Goal: Task Accomplishment & Management: Manage account settings

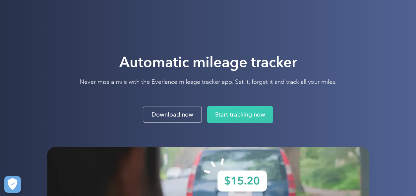
drag, startPoint x: 221, startPoint y: 39, endPoint x: 99, endPoint y: 11, distance: 125.0
click at [99, 11] on div "Solutions For companies Easy vehicle reimbursements For self-employed Maximize …" at bounding box center [208, 12] width 322 height 24
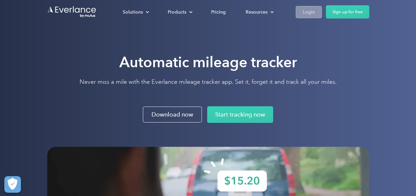
click at [310, 8] on div "Login" at bounding box center [308, 12] width 12 height 8
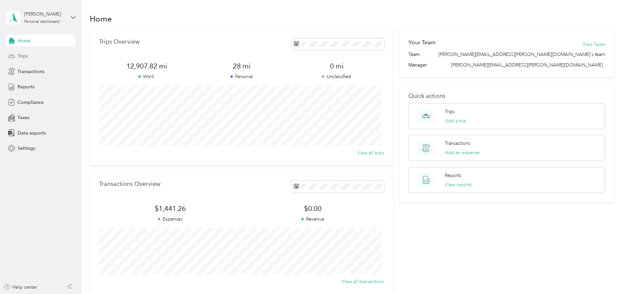
click at [25, 56] on span "Trips" at bounding box center [23, 56] width 10 height 7
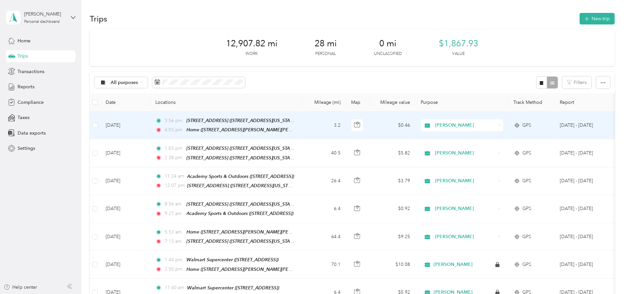
click at [315, 128] on td "3.2" at bounding box center [324, 126] width 44 height 28
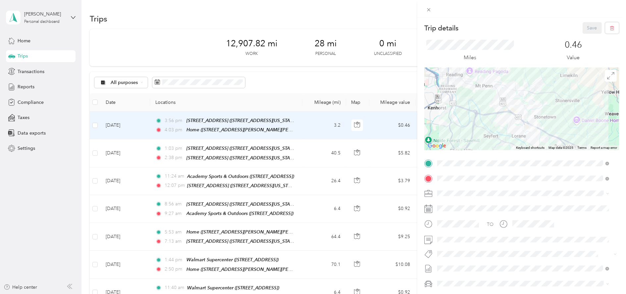
click at [477, 193] on div "TEAM Walmart Supercenter" at bounding box center [484, 191] width 69 height 8
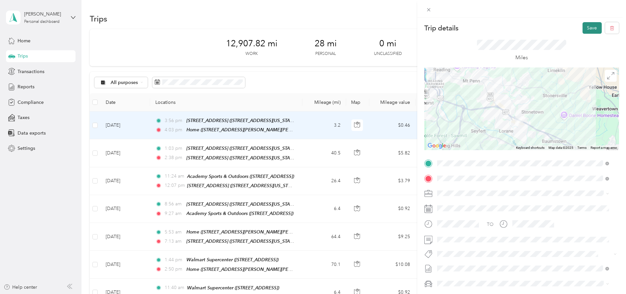
click at [586, 30] on button "Save" at bounding box center [592, 28] width 19 height 12
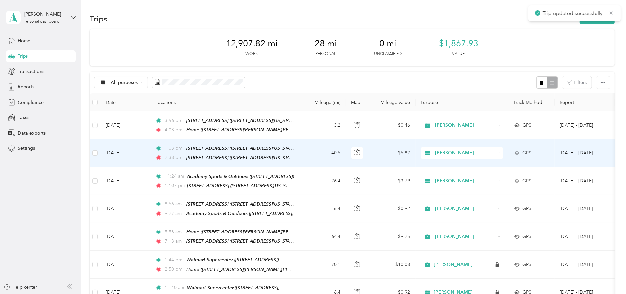
click at [310, 149] on td "40.5" at bounding box center [324, 153] width 44 height 28
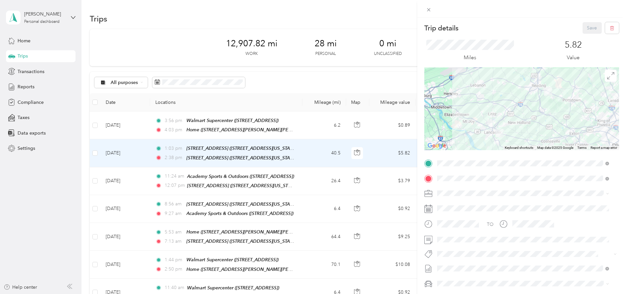
click at [492, 245] on span "2034 Lincoln Hwy E, 176023339, Lancaster, PA, USA" at bounding box center [471, 246] width 42 height 6
click at [499, 206] on strong "Walmart Supercenter" at bounding box center [496, 206] width 46 height 6
click at [583, 28] on button "Save" at bounding box center [592, 28] width 19 height 12
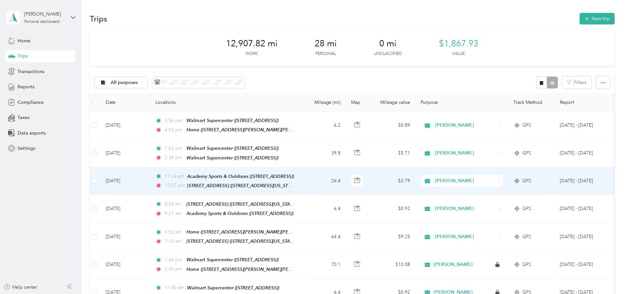
click at [380, 181] on td "$3.79" at bounding box center [392, 182] width 46 height 28
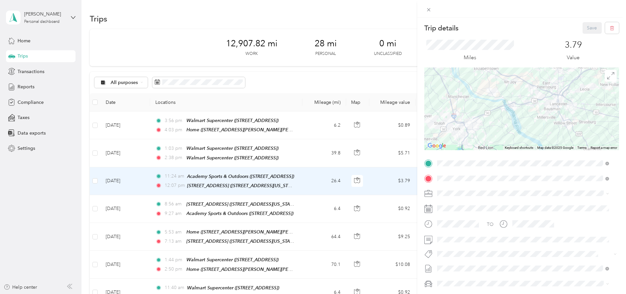
click at [492, 199] on span "2801 E Market St Bldg B, 174022406, York, PA, USA" at bounding box center [471, 200] width 42 height 6
click at [518, 210] on div "TEAM Walmart Supercenter 2034 Lincoln Hwy E, 176023339, Lancaster, PA, USA" at bounding box center [484, 210] width 69 height 16
click at [589, 28] on button "Save" at bounding box center [592, 28] width 19 height 12
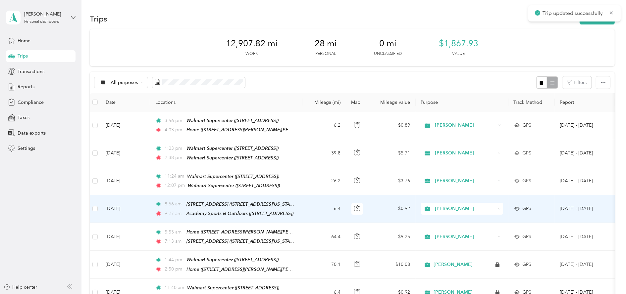
click at [315, 203] on td "6.4" at bounding box center [324, 209] width 44 height 28
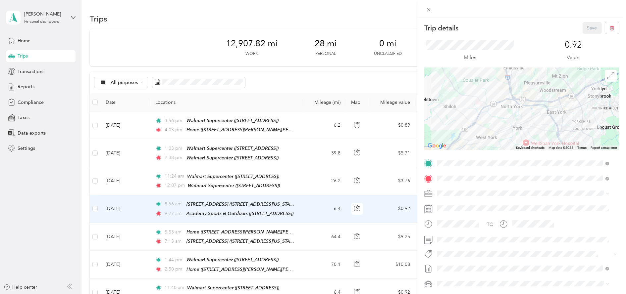
click at [518, 238] on div "TEAM Walmart Supercenter" at bounding box center [484, 236] width 69 height 8
click at [517, 210] on div "TEAM Walmart Supercenter 2801 E Market St Bldg B, 174022406, York, PA, USA" at bounding box center [484, 210] width 69 height 16
click at [583, 29] on button "Save" at bounding box center [592, 28] width 19 height 12
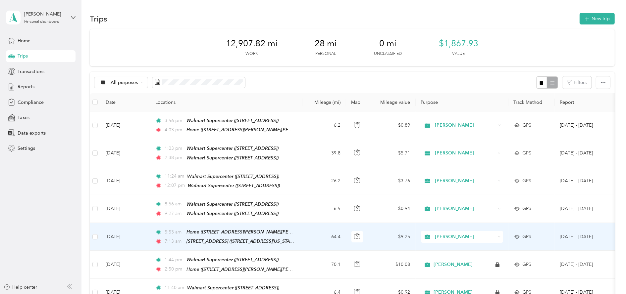
click at [313, 232] on td "64.4" at bounding box center [324, 237] width 44 height 28
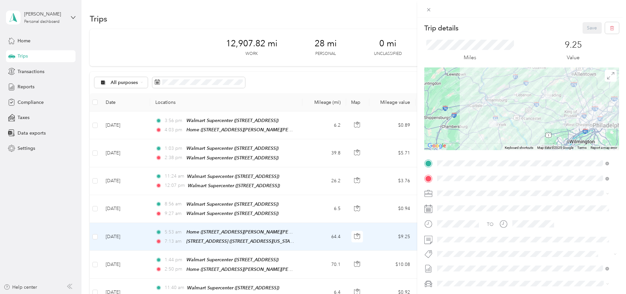
click at [506, 209] on div "TEAM Walmart Supercenter" at bounding box center [484, 206] width 69 height 8
click at [583, 32] on button "Save" at bounding box center [592, 28] width 19 height 12
